Goal: Use online tool/utility: Utilize a website feature to perform a specific function

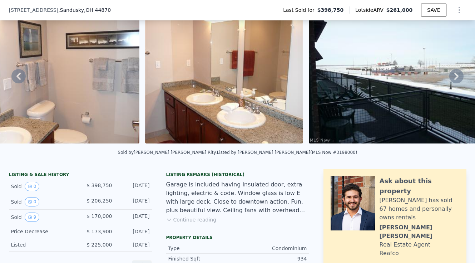
click at [193, 223] on button "Continue reading" at bounding box center [191, 219] width 50 height 7
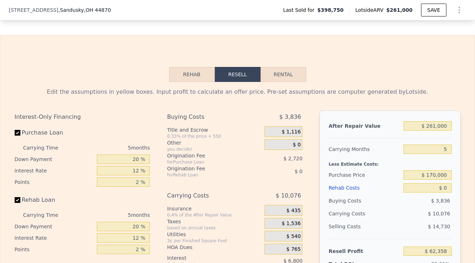
scroll to position [1053, 0]
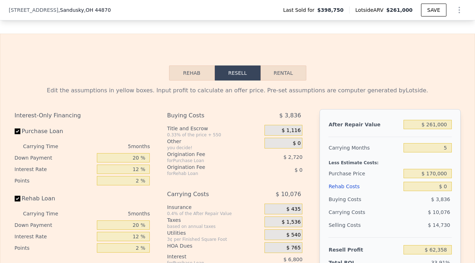
click at [269, 75] on button "Rental" at bounding box center [284, 72] width 46 height 15
select select "30"
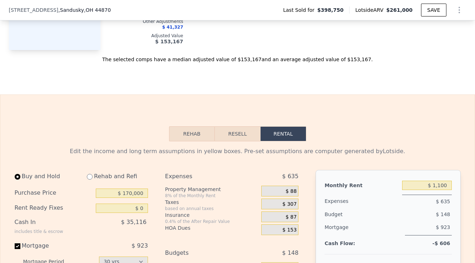
scroll to position [997, 0]
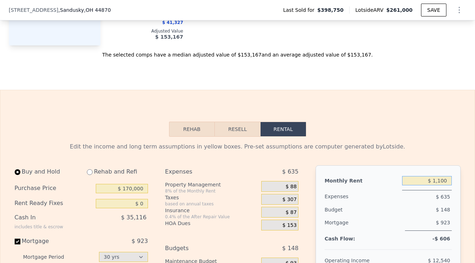
click at [432, 185] on input "$ 1,100" at bounding box center [427, 180] width 50 height 9
type input "$ 2,700"
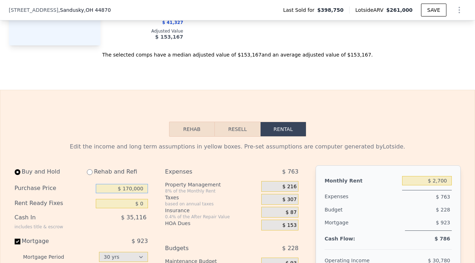
click at [131, 193] on input "$ 170,000" at bounding box center [122, 188] width 52 height 9
type input "$ 365,000"
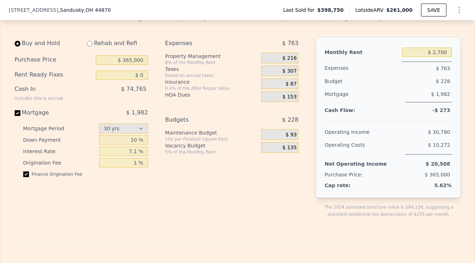
scroll to position [1129, 0]
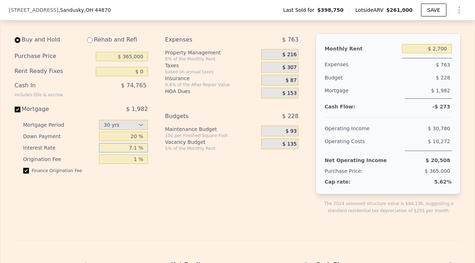
click at [132, 152] on input "7.1 %" at bounding box center [123, 147] width 49 height 9
click at [168, 164] on div "Expenses $ 763 Property Management 8% of the Monthly Rent $ 216 Taxes based on …" at bounding box center [234, 129] width 139 height 192
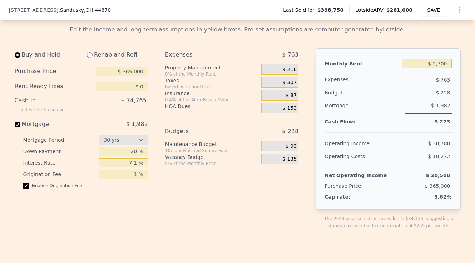
scroll to position [1113, 0]
click at [437, 69] on input "$ 2,700" at bounding box center [427, 64] width 50 height 9
type input "$ 6,000"
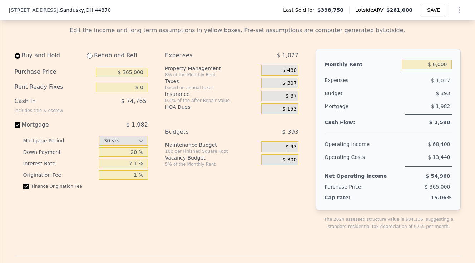
click at [338, 46] on div "Edit the income and long term assumptions in yellow boxes. Pre-set assumptions …" at bounding box center [238, 266] width 446 height 480
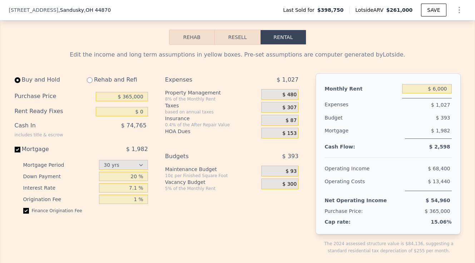
scroll to position [1089, 0]
click at [291, 136] on span "$ 153" at bounding box center [289, 133] width 14 height 6
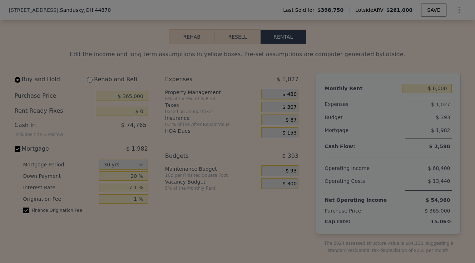
click at [291, 137] on div "$ 153 per month" at bounding box center [237, 137] width 116 height 9
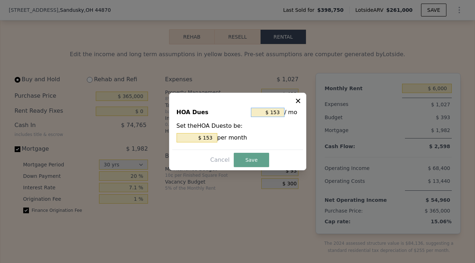
click at [280, 113] on input "$ 153" at bounding box center [268, 112] width 34 height 9
type input "$ 15"
type input "$ 1"
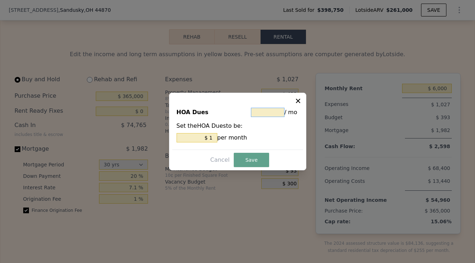
type input "$ 4"
type input "$ 40"
type input "$ 405"
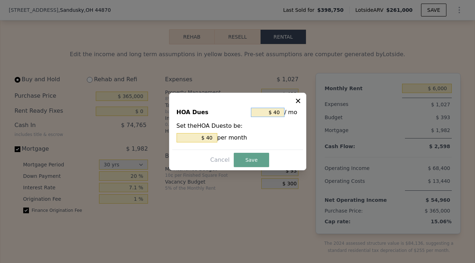
type input "$ 405"
click at [252, 158] on button "Save" at bounding box center [251, 160] width 35 height 14
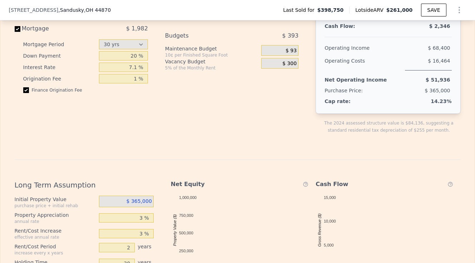
scroll to position [1269, 0]
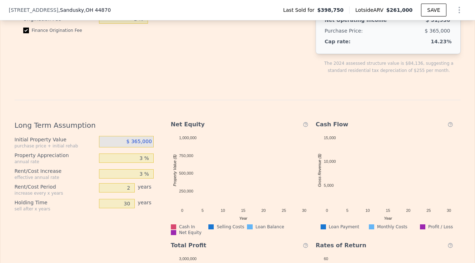
click at [260, 92] on div "Edit the income and long term assumptions in yellow boxes. Pre-set assumptions …" at bounding box center [238, 110] width 446 height 480
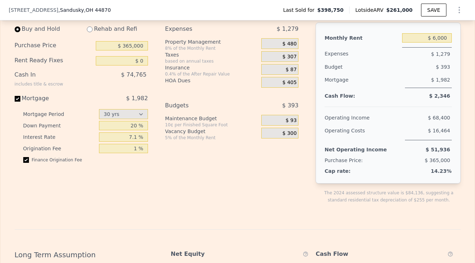
scroll to position [1127, 0]
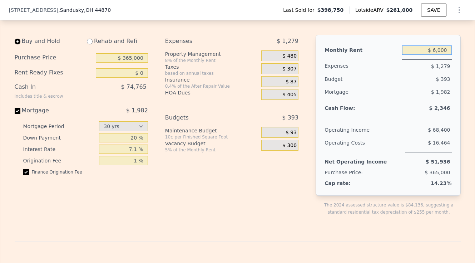
click at [438, 55] on input "$ 6,000" at bounding box center [427, 49] width 50 height 9
type input "-"
type input "$ 8,000"
click at [254, 196] on div "Expenses $ 1,439 Property Management 8% of the Monthly Rent $ 640 Taxes based o…" at bounding box center [234, 131] width 139 height 192
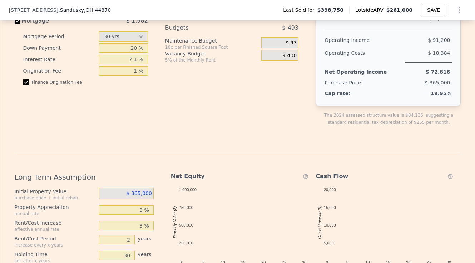
scroll to position [1217, 0]
